Goal: Task Accomplishment & Management: Complete application form

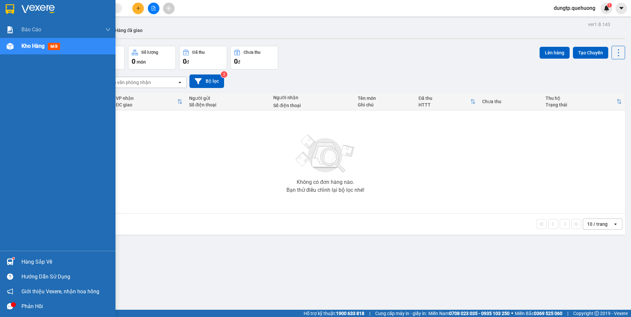
click at [49, 47] on span "mới" at bounding box center [54, 46] width 12 height 7
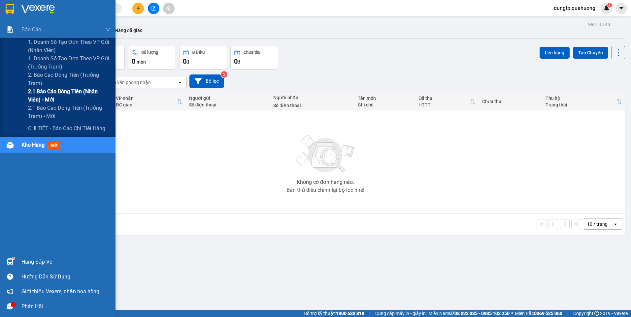
click at [62, 93] on span "2.1 Báo cáo dòng tiền (nhân viên) - mới" at bounding box center [69, 95] width 82 height 16
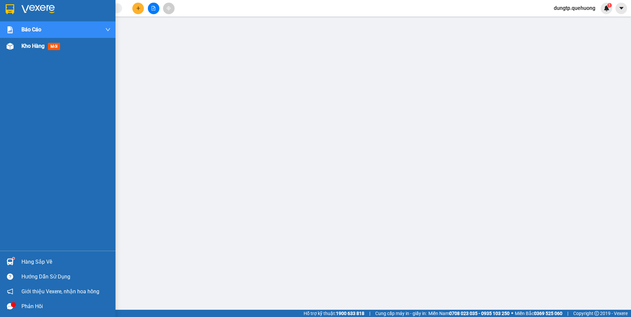
click at [41, 49] on span "Kho hàng" at bounding box center [32, 46] width 23 height 6
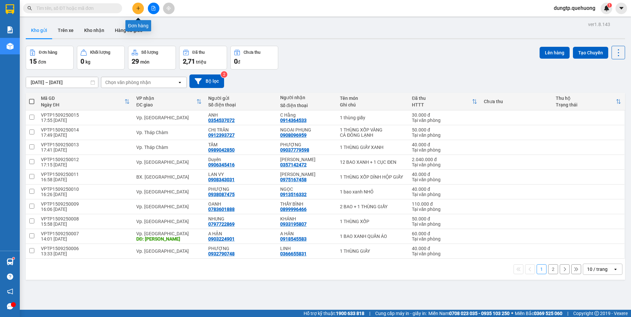
click at [139, 9] on icon "plus" at bounding box center [138, 8] width 5 height 5
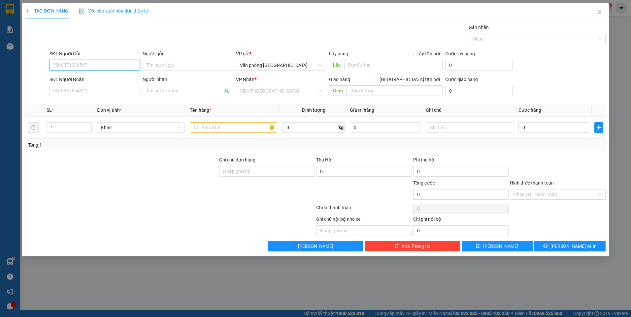
click at [88, 66] on input "SĐT Người Gửi" at bounding box center [94, 65] width 90 height 11
click at [89, 77] on div "0901106768 - CHIẾN" at bounding box center [94, 78] width 82 height 7
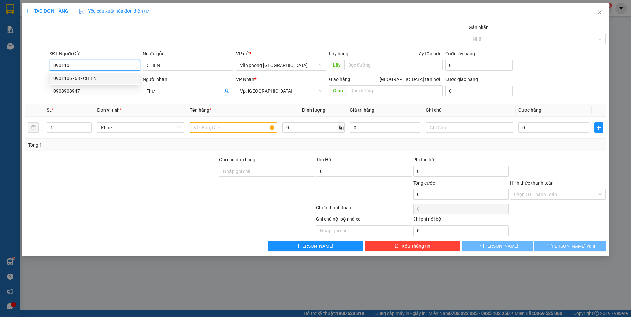
type input "0901106768"
type input "CHIẾN"
type input "0908908947"
type input "Thư"
type input "60.000"
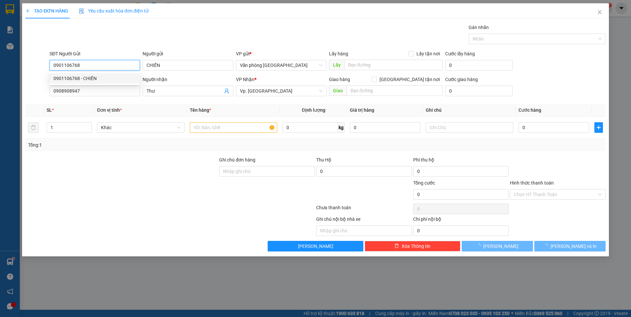
type input "60.000"
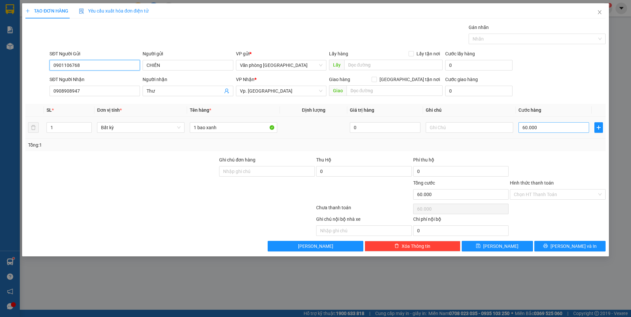
type input "0901106768"
click at [536, 129] on input "60.000" at bounding box center [553, 127] width 71 height 11
type input "0"
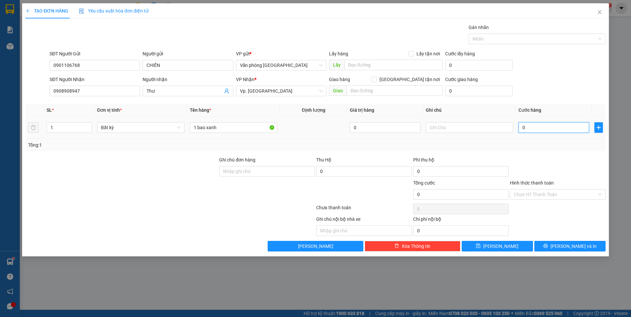
type input "1"
type input "01"
type input "16"
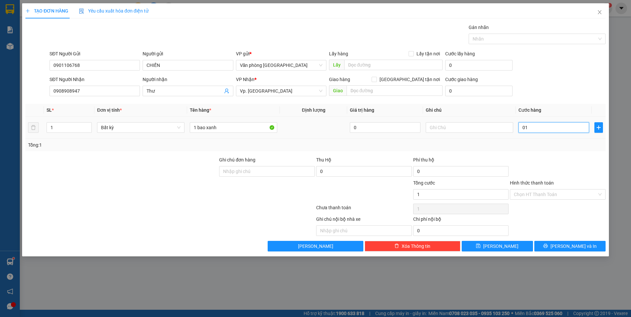
type input "016"
type input "160"
type input "0.160"
type input "16"
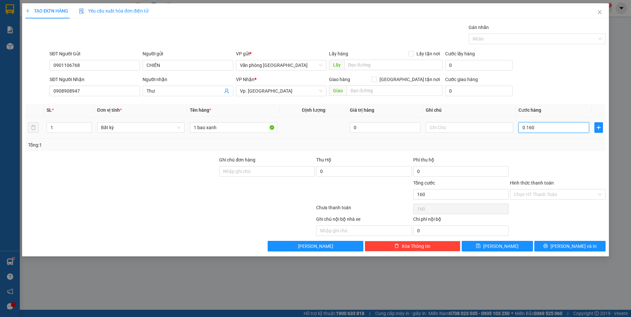
type input "16"
type input "016"
type input "1"
type input "01"
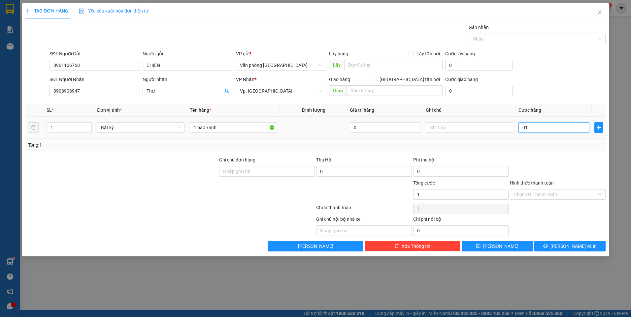
type input "0"
type input "1"
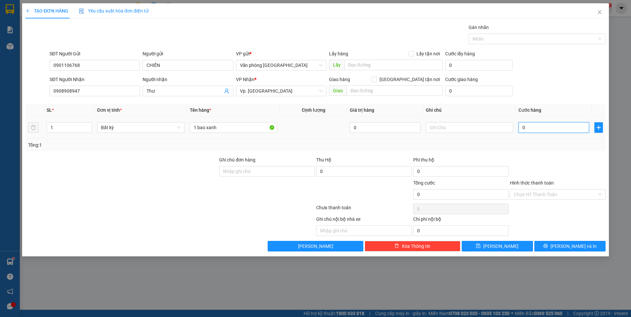
type input "01"
type input "15"
type input "015"
type input "150"
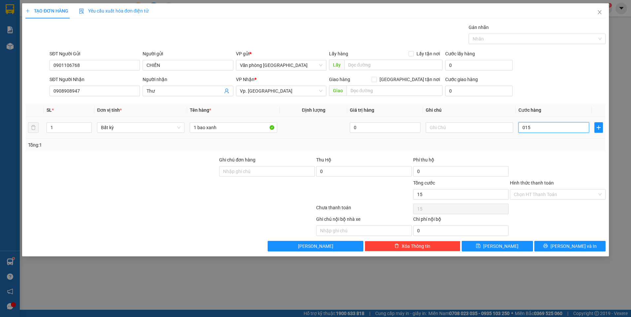
type input "150"
type input "0.150"
type input "150.000"
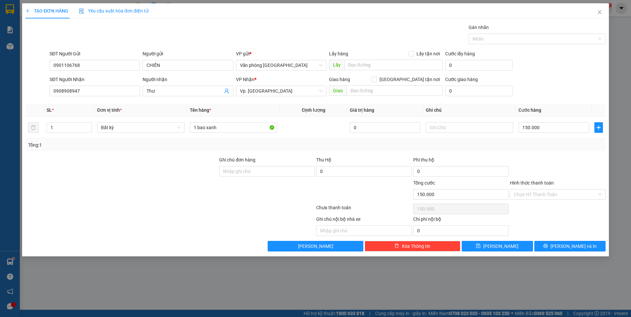
click at [540, 164] on div at bounding box center [557, 167] width 97 height 23
click at [554, 245] on button "[PERSON_NAME] và In" at bounding box center [569, 246] width 71 height 11
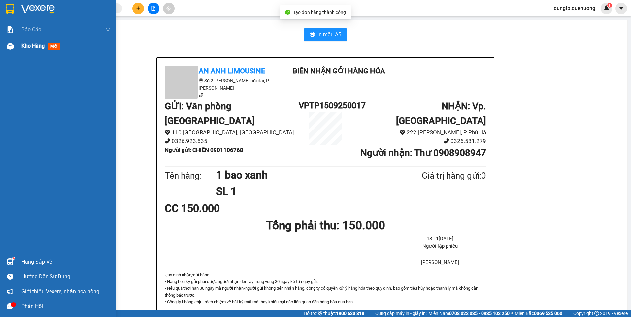
click at [37, 45] on span "Kho hàng" at bounding box center [32, 46] width 23 height 6
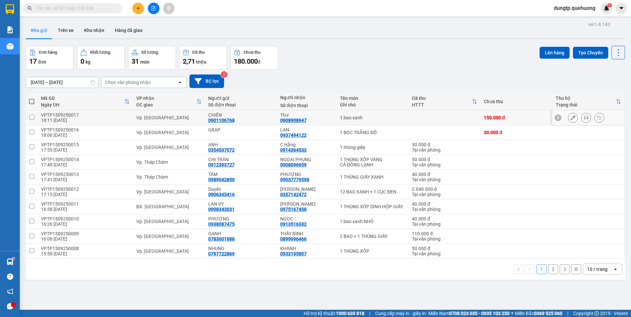
click at [570, 118] on icon at bounding box center [572, 117] width 5 height 5
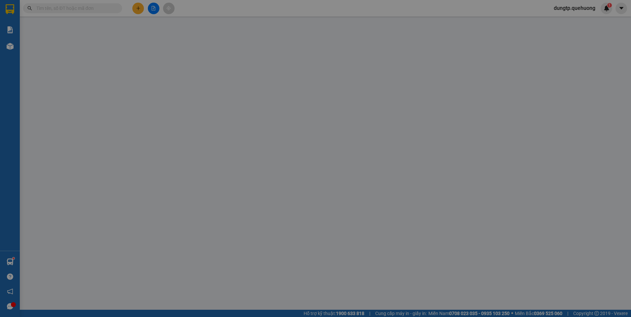
type input "0901106768"
type input "CHIẾN"
type input "0908908947"
type input "Thư"
type input "150.000"
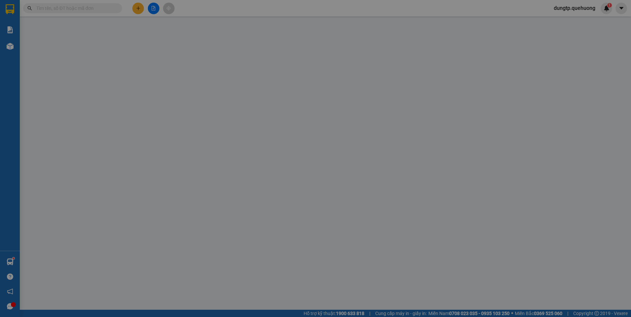
type input "150.000"
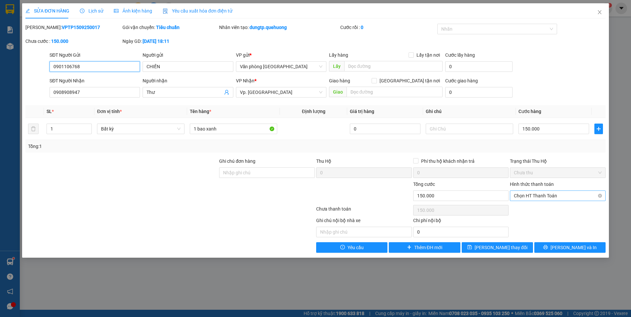
click at [571, 195] on span "Chọn HT Thanh Toán" at bounding box center [557, 196] width 88 height 10
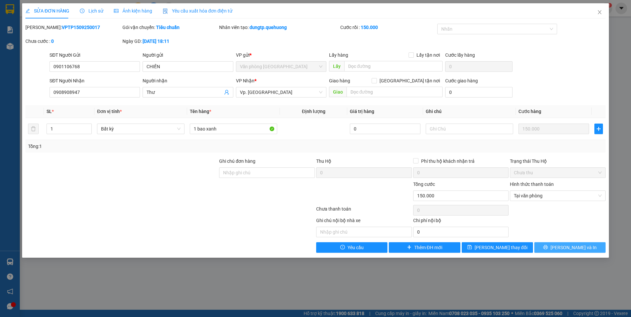
click at [562, 249] on button "[PERSON_NAME] và In" at bounding box center [569, 247] width 71 height 11
